Goal: Register for event/course

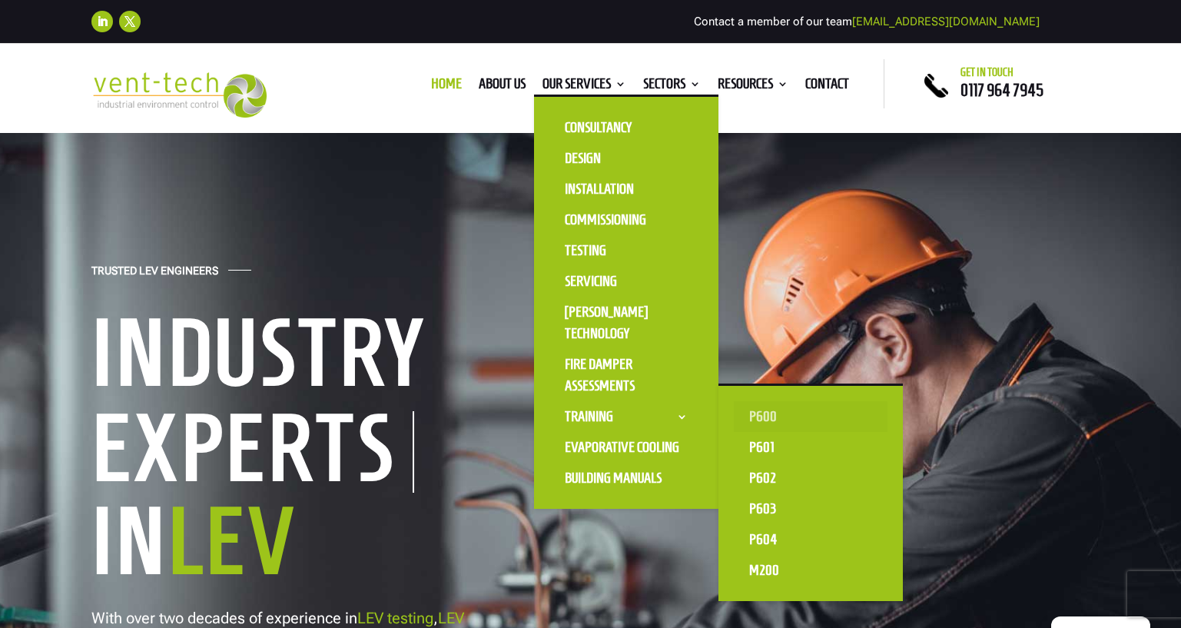
click at [801, 411] on link "P600" at bounding box center [811, 416] width 154 height 31
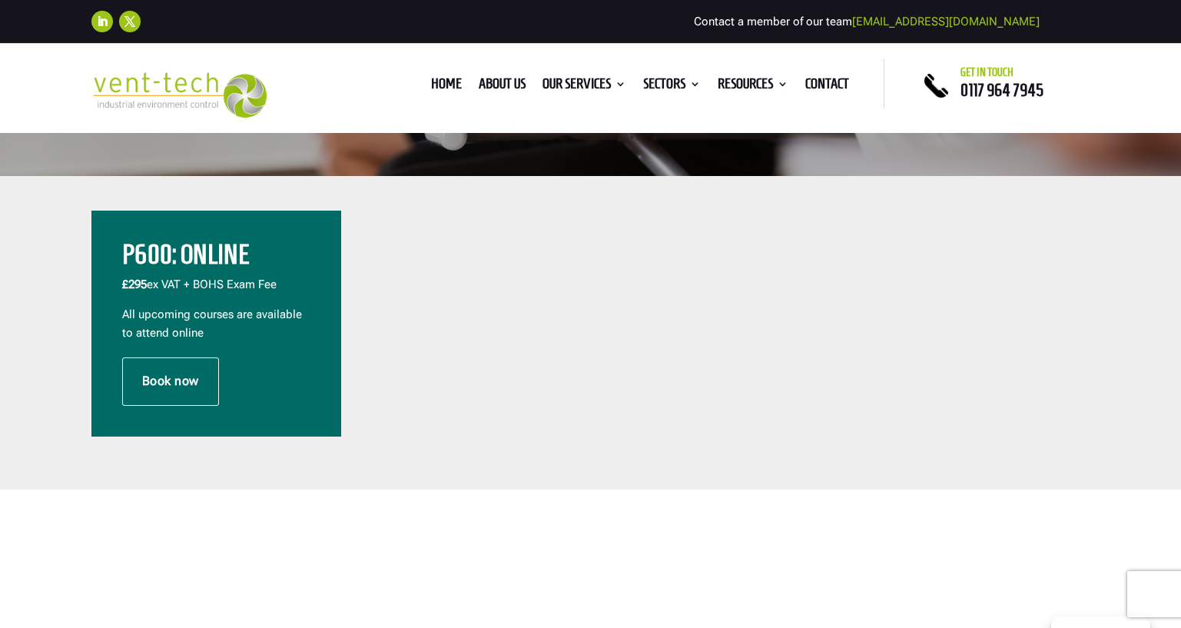
scroll to position [492, 0]
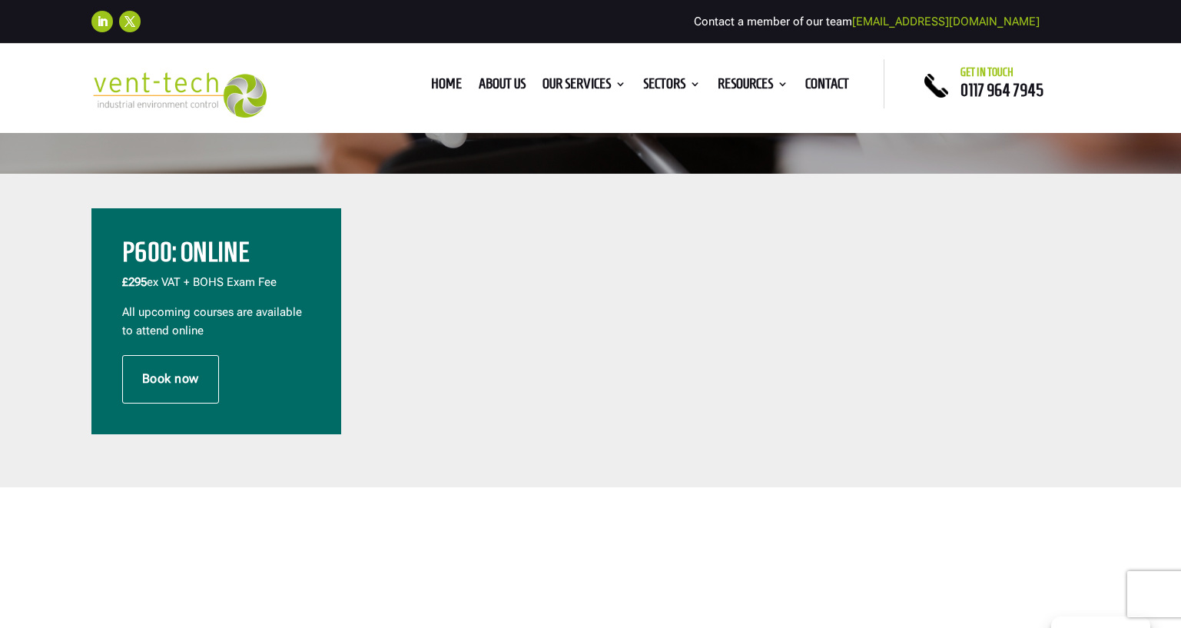
click at [203, 275] on p "£295 ex VAT + BOHS Exam Fee" at bounding box center [216, 288] width 188 height 30
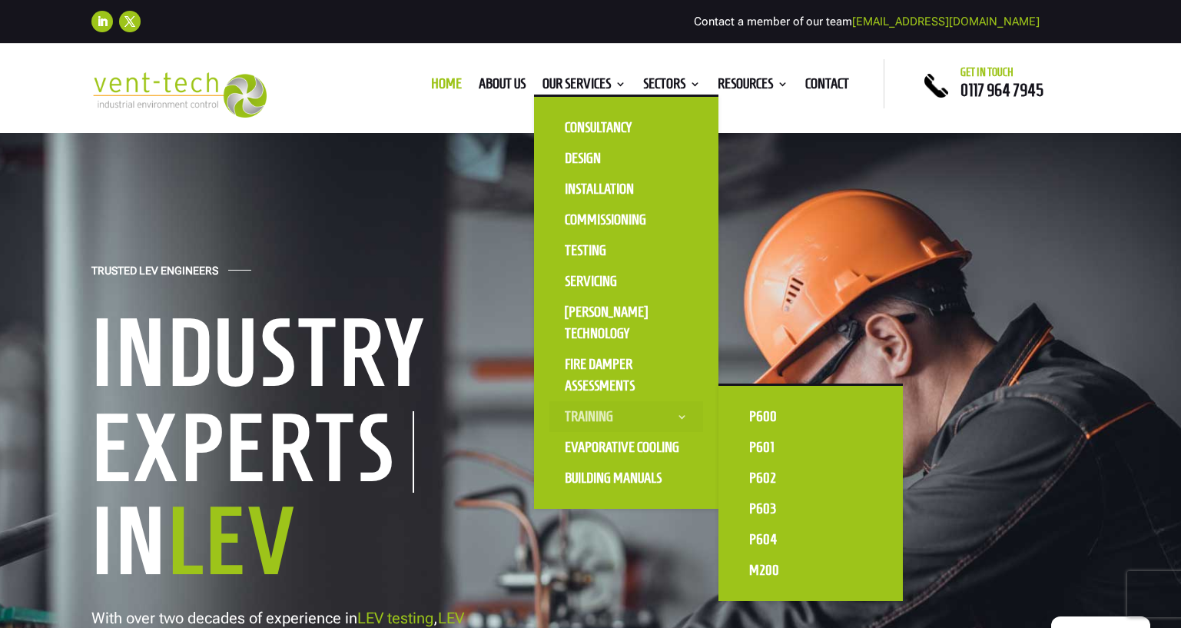
click at [608, 419] on link "Training" at bounding box center [626, 416] width 154 height 31
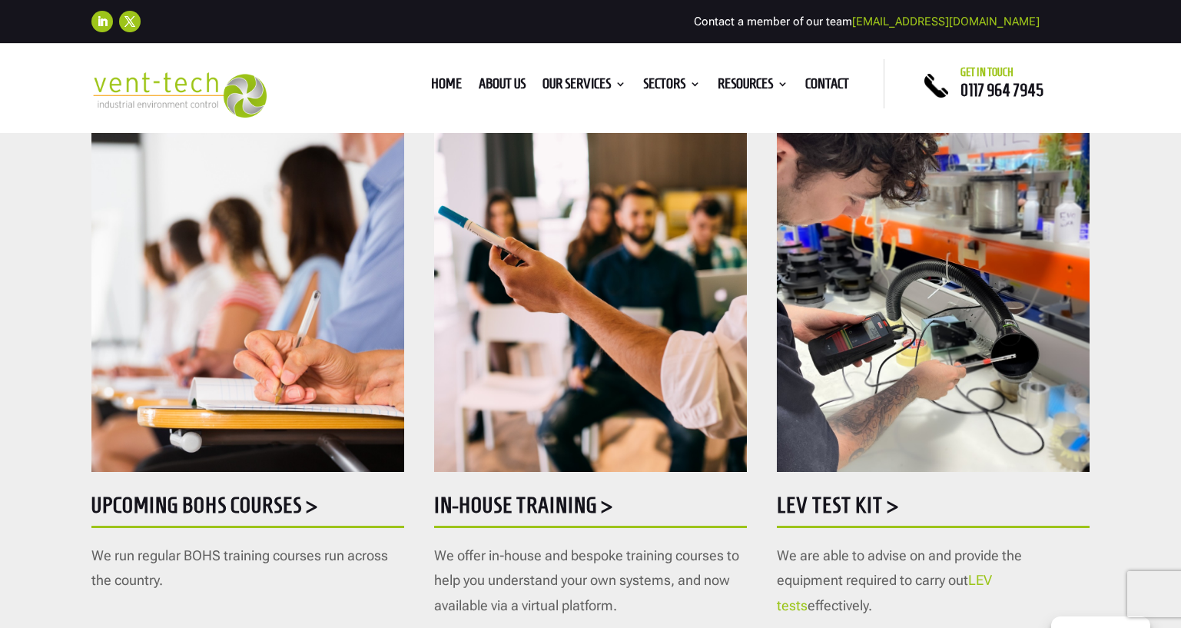
scroll to position [733, 0]
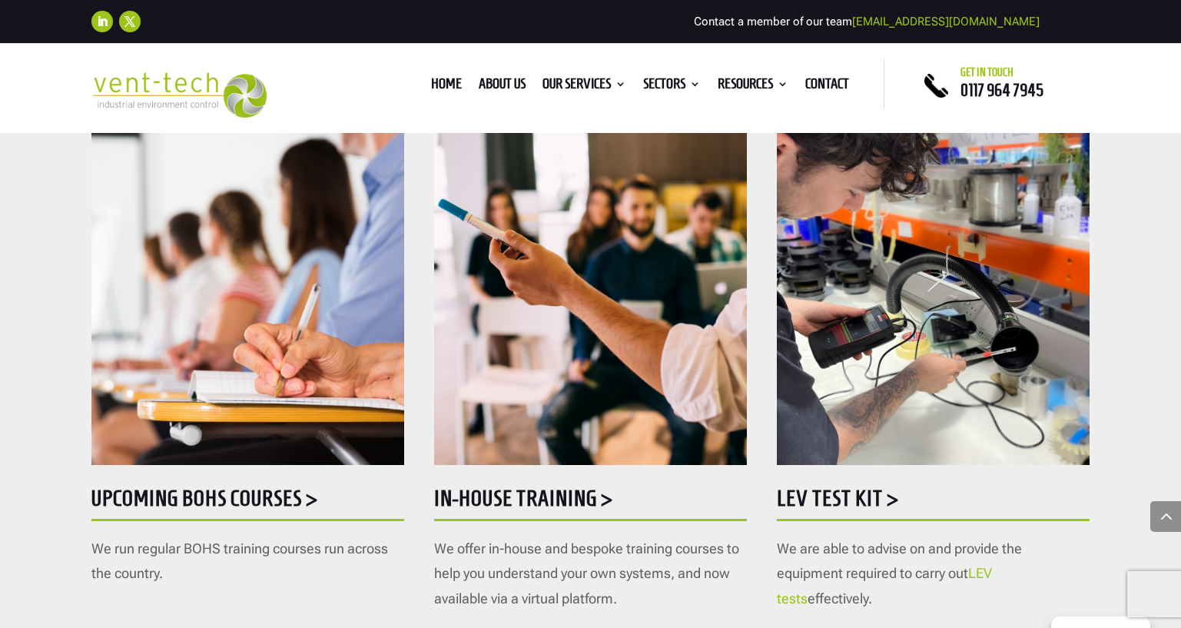
click at [217, 497] on h5 "Upcoming BOHS courses >" at bounding box center [247, 502] width 313 height 30
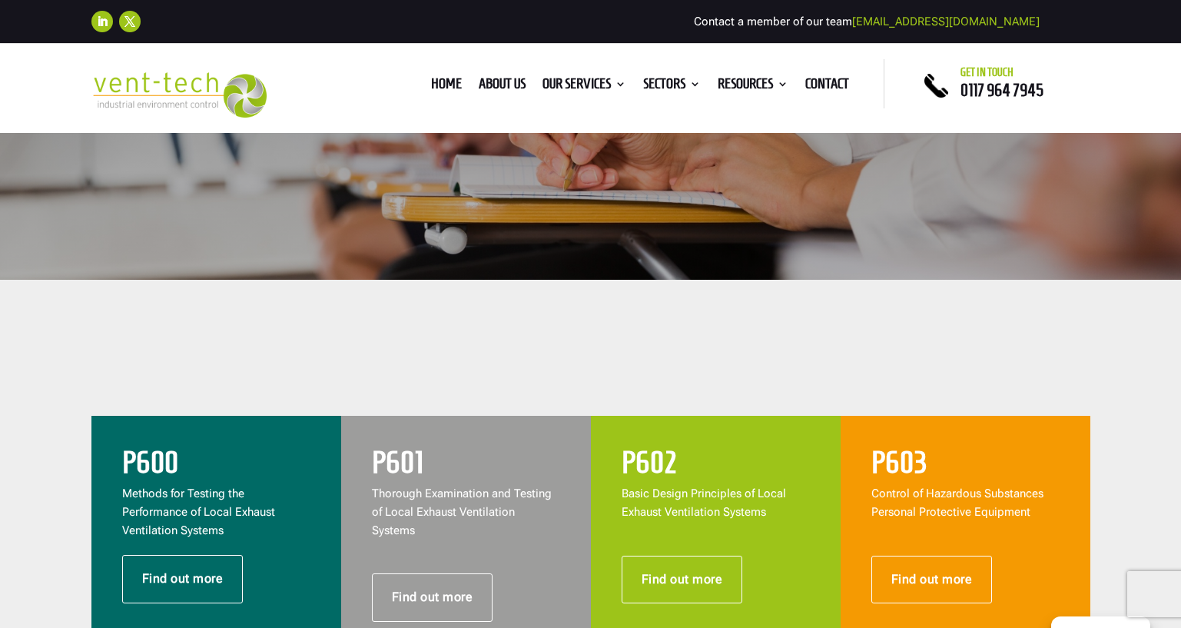
scroll to position [392, 0]
